Goal: Transaction & Acquisition: Purchase product/service

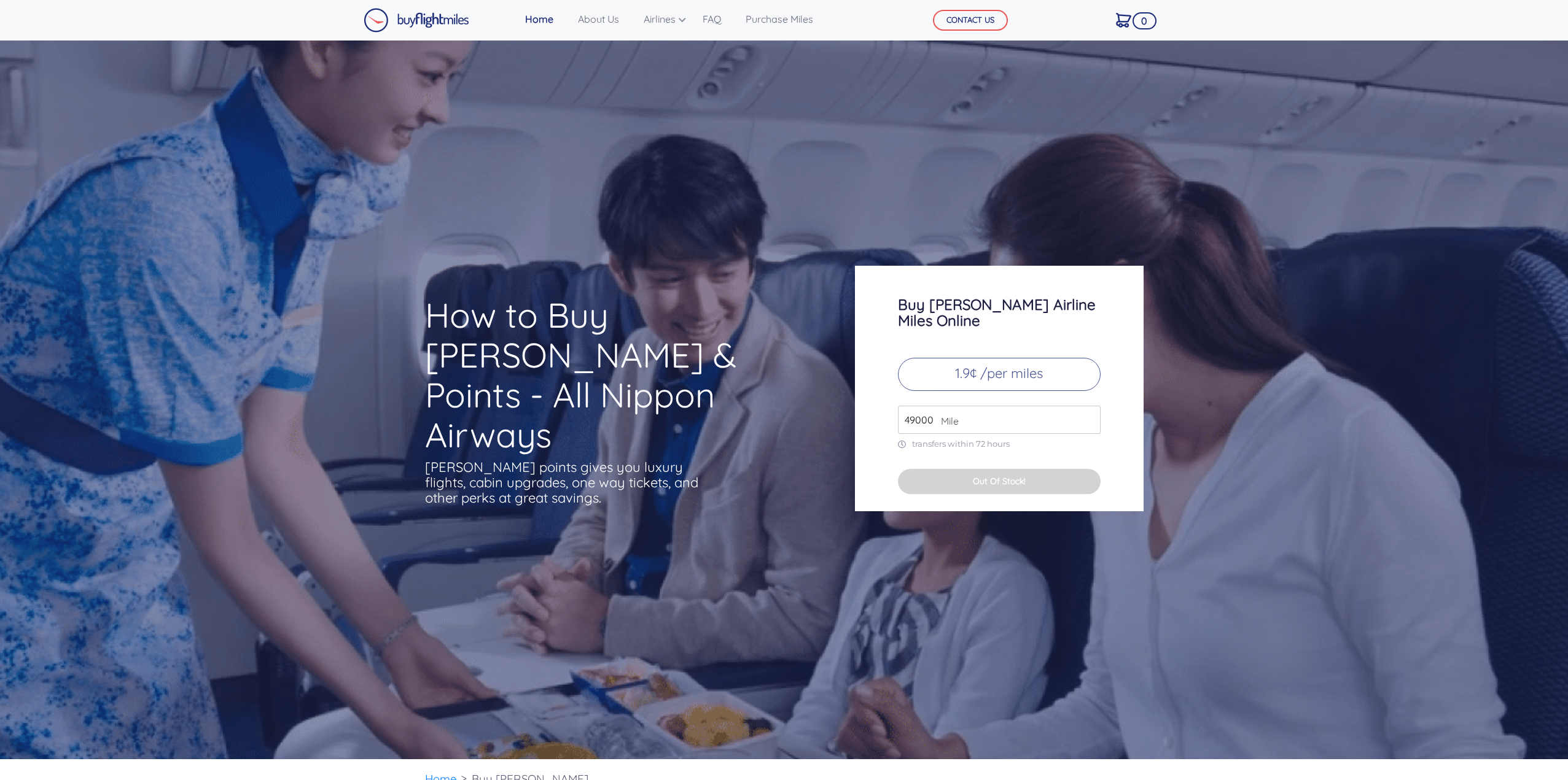
click at [966, 409] on input "49000" at bounding box center [999, 420] width 202 height 28
click at [926, 406] on input "49000" at bounding box center [999, 420] width 202 height 28
type input "95000"
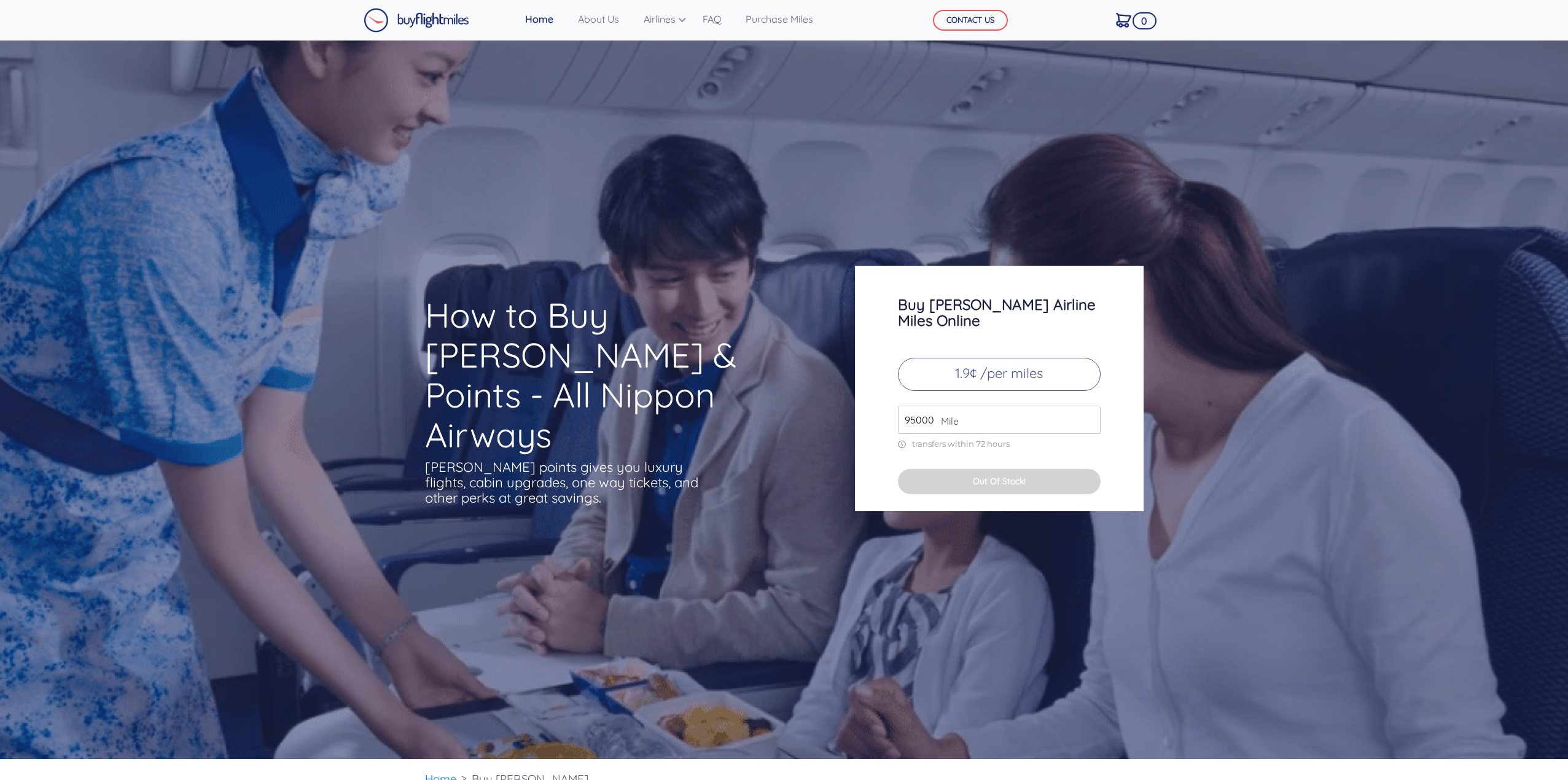
click at [1091, 315] on div "Buy [PERSON_NAME] Airline Miles Online 1.9¢ /per miles 95000 Mile transfers wit…" at bounding box center [999, 389] width 289 height 246
click at [1017, 469] on button "Out Of Stock!" at bounding box center [999, 481] width 202 height 25
click at [764, 26] on link "Purchase Miles" at bounding box center [779, 19] width 77 height 25
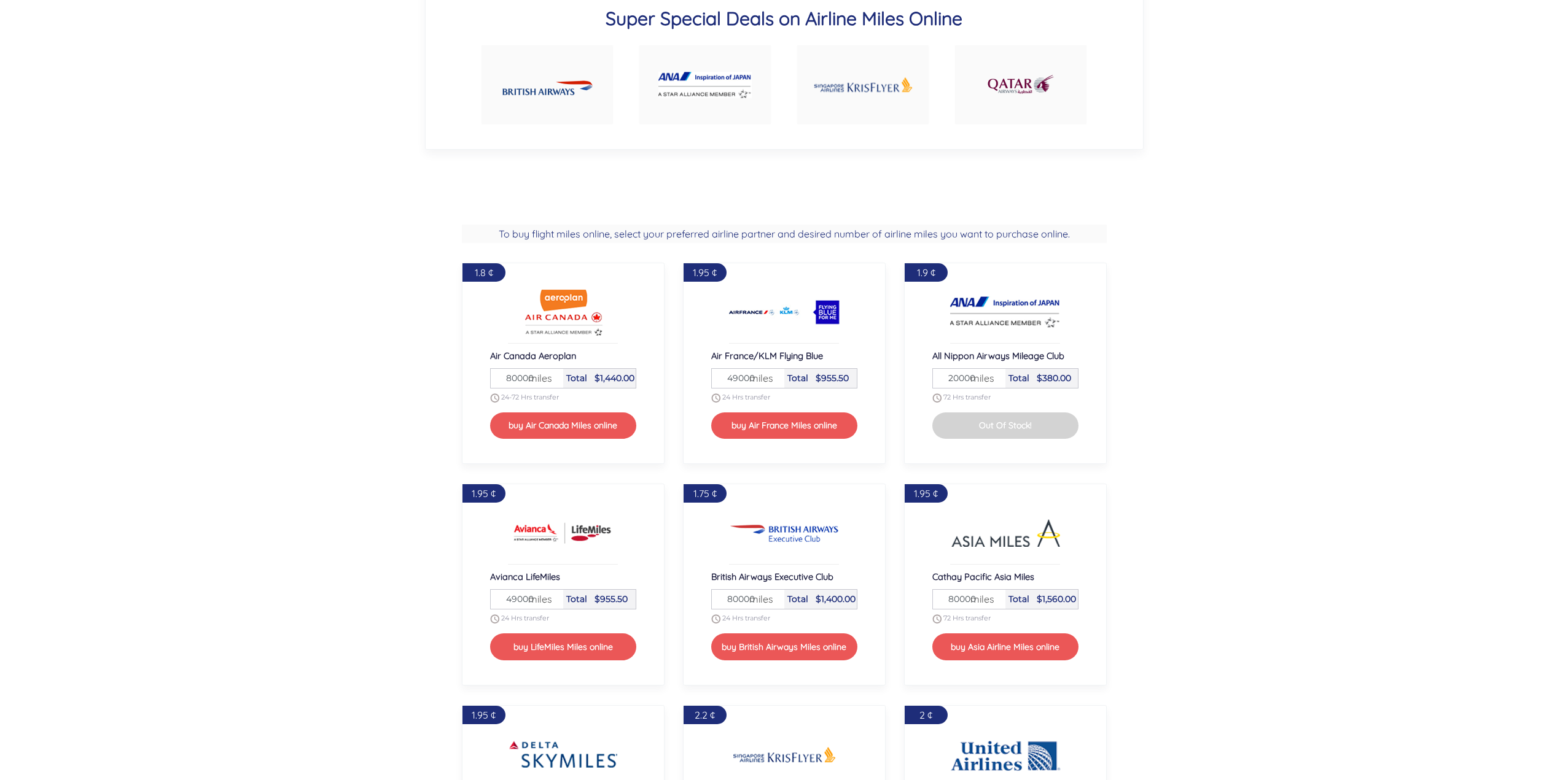
scroll to position [1078, 0]
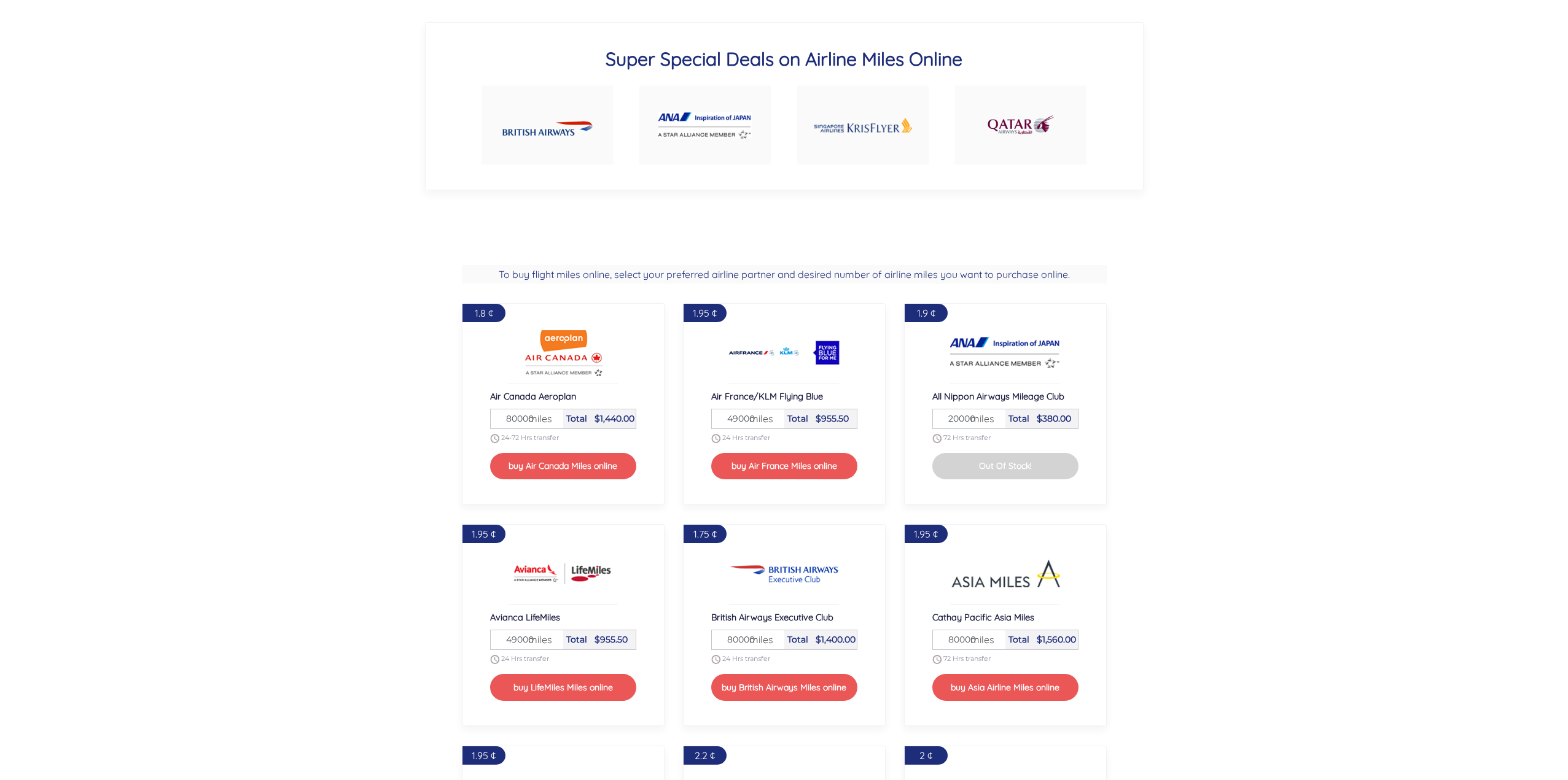
click at [517, 424] on input "80000" at bounding box center [527, 419] width 54 height 19
click at [409, 386] on section "To buy flight miles online, select your preferred airline partner and desired n…" at bounding box center [784, 729] width 1568 height 968
click at [525, 418] on span "miles" at bounding box center [537, 418] width 30 height 15
click at [530, 418] on span "miles" at bounding box center [537, 418] width 30 height 15
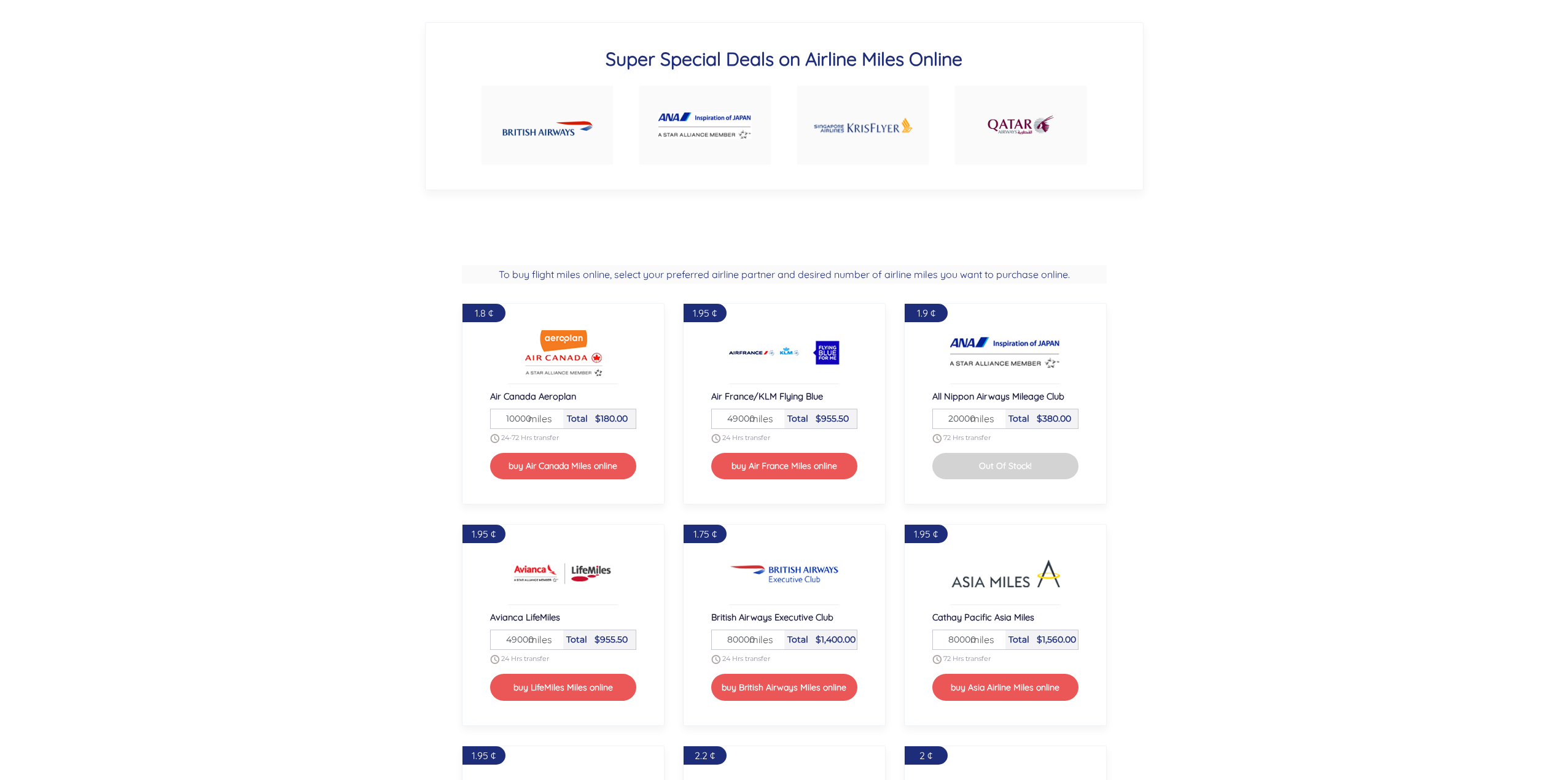
click at [533, 417] on span "miles" at bounding box center [537, 418] width 30 height 15
click at [501, 421] on input "10000" at bounding box center [527, 419] width 54 height 19
click at [501, 421] on input "10000" at bounding box center [527, 419] width 54 height 19
click at [513, 415] on input "10000" at bounding box center [527, 419] width 54 height 19
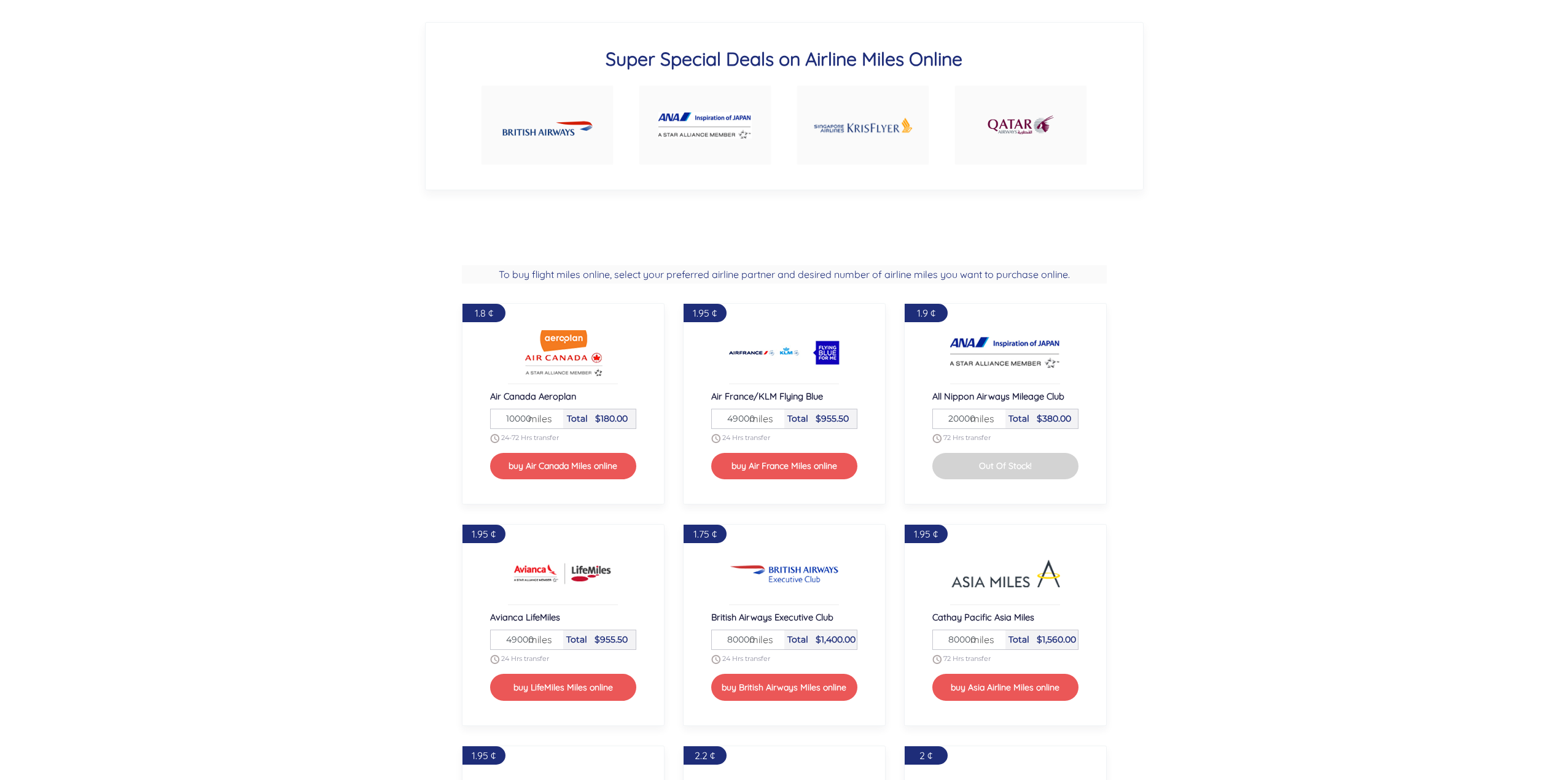
click at [520, 416] on input "10000" at bounding box center [527, 419] width 54 height 19
click at [527, 419] on span "miles" at bounding box center [537, 418] width 30 height 15
click at [510, 415] on input "10000" at bounding box center [527, 419] width 54 height 19
type input "100000"
click at [476, 415] on div "1.8 ¢ Air Canada Aeroplan Miles 100000 miles Total $1800.00 24-72 Hrs transfer …" at bounding box center [563, 404] width 202 height 201
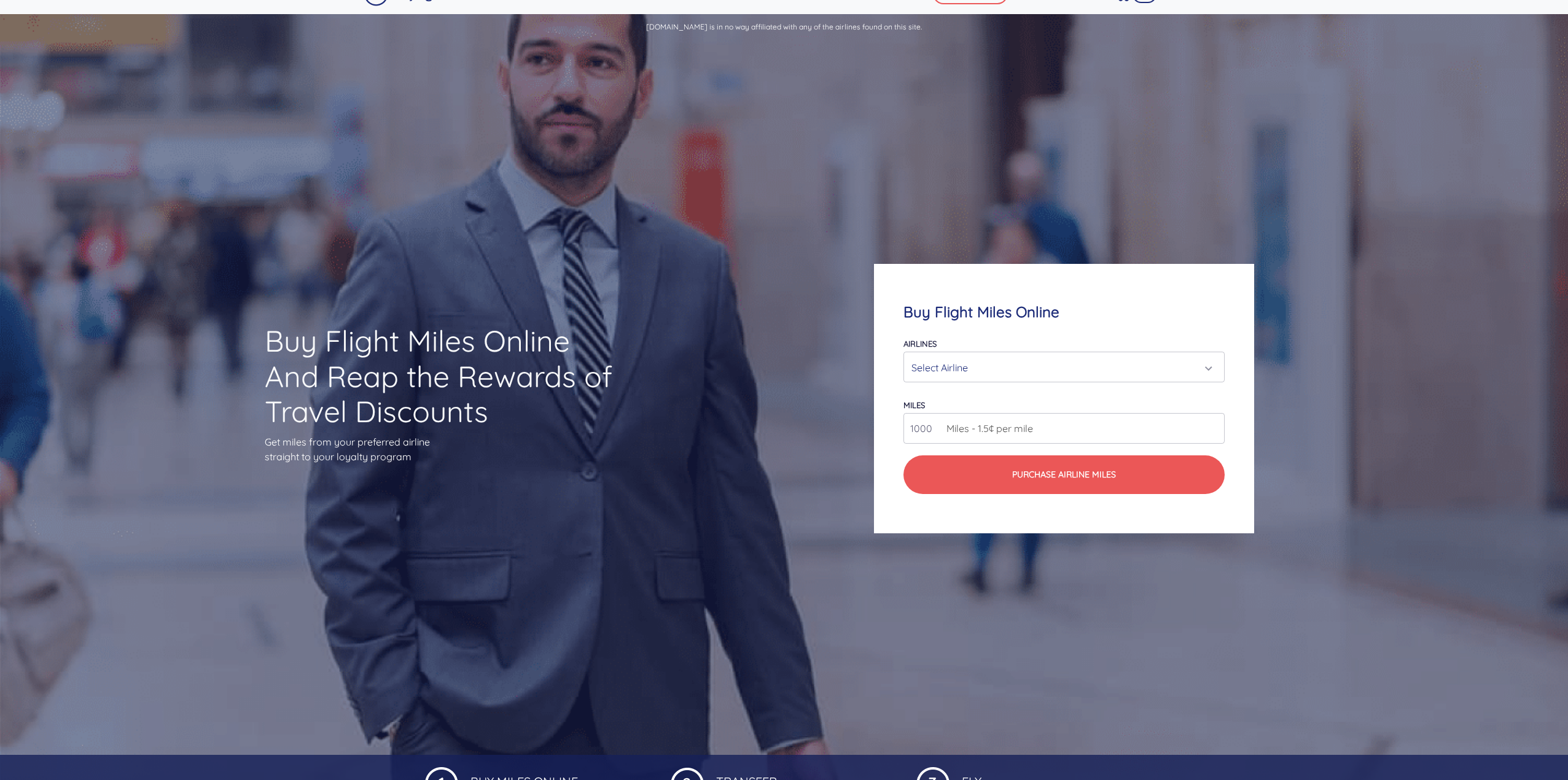
scroll to position [0, 0]
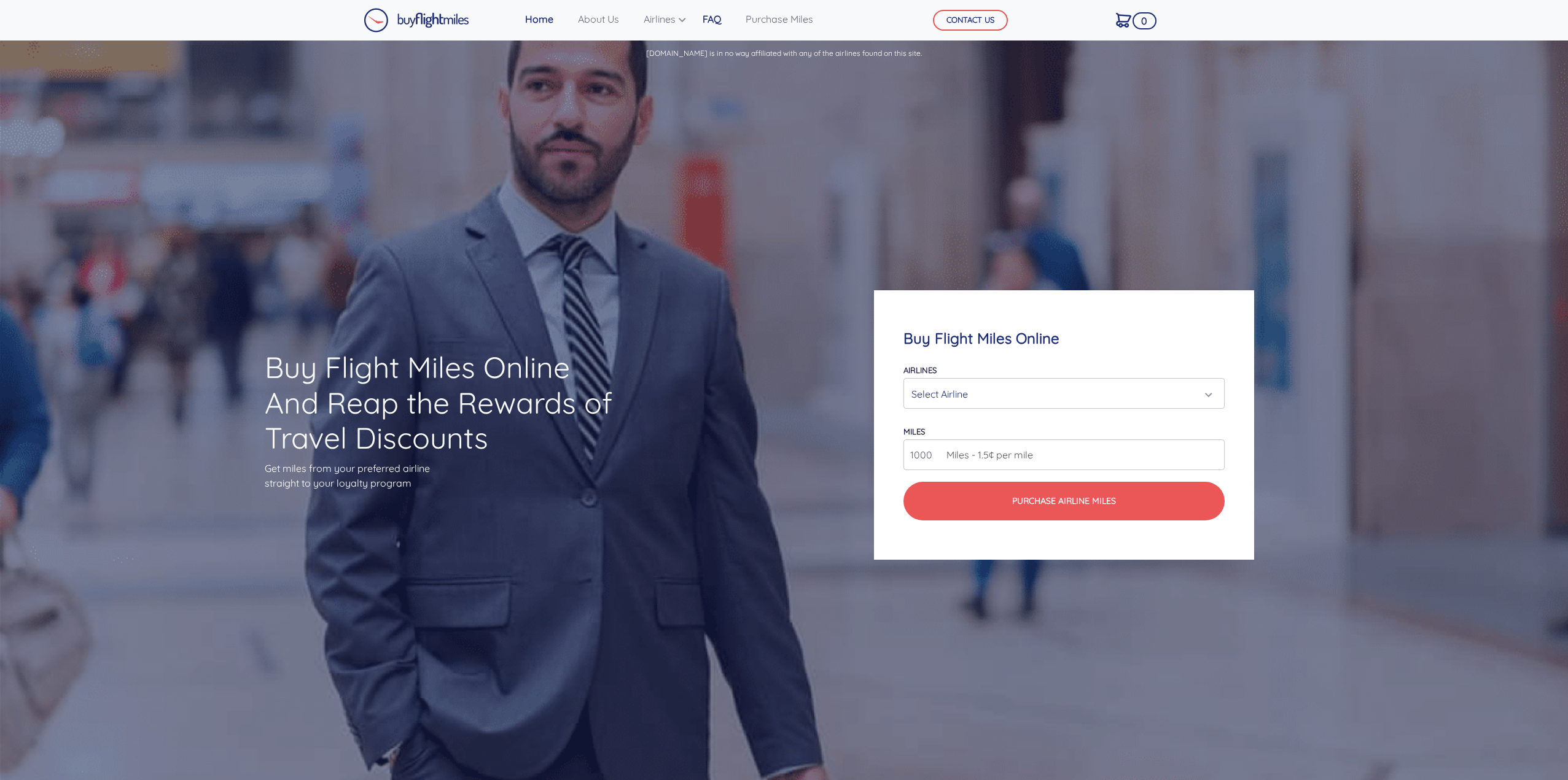
click at [714, 28] on link "FAQ" at bounding box center [712, 19] width 28 height 25
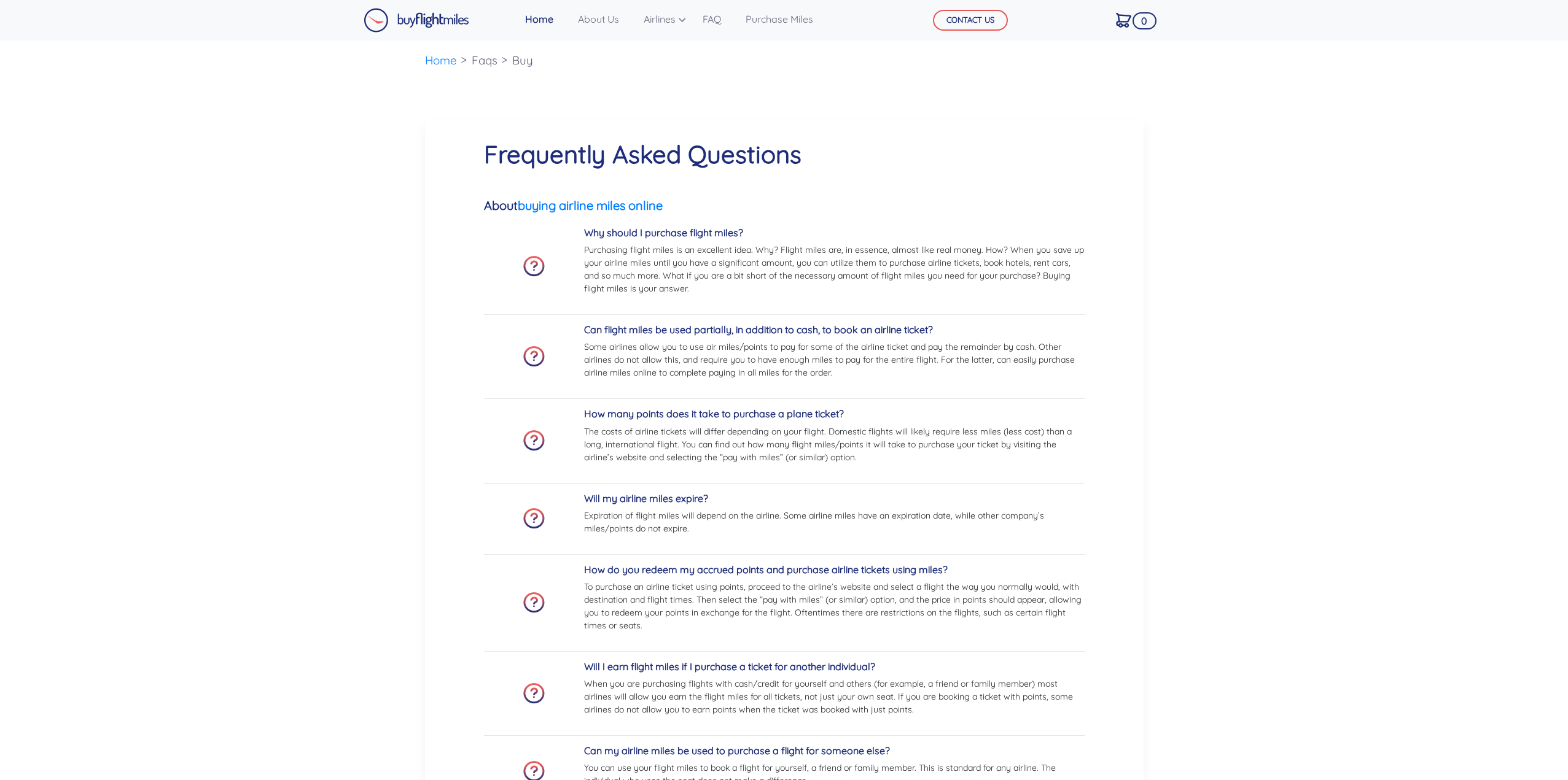
click at [571, 15] on li "About Us" at bounding box center [601, 19] width 65 height 25
click at [594, 17] on link "About Us" at bounding box center [598, 19] width 51 height 25
